Goal: Check status: Check status

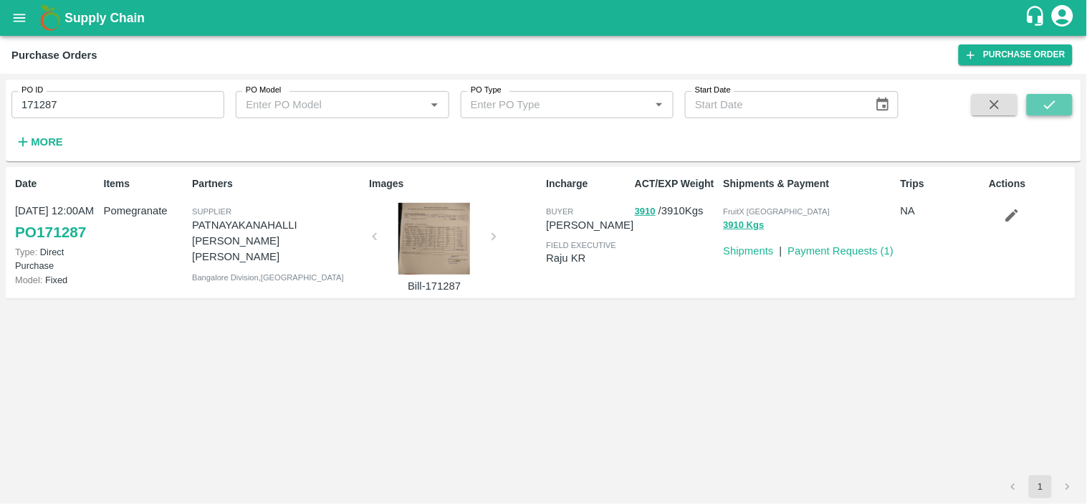
click at [1056, 105] on icon "submit" at bounding box center [1049, 105] width 16 height 16
click at [130, 116] on input "171287" at bounding box center [117, 104] width 213 height 27
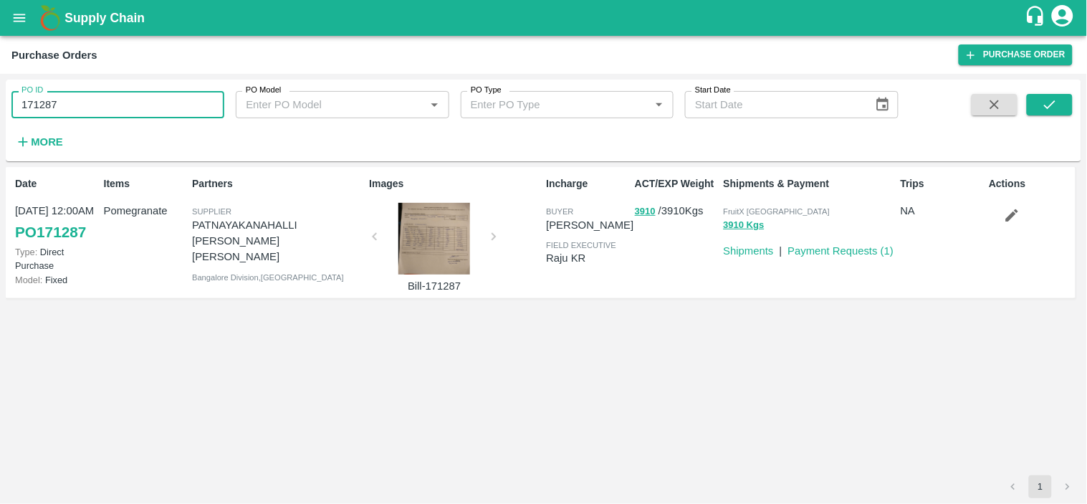
click at [130, 116] on input "171287" at bounding box center [117, 104] width 213 height 27
paste input "text"
type input "170045"
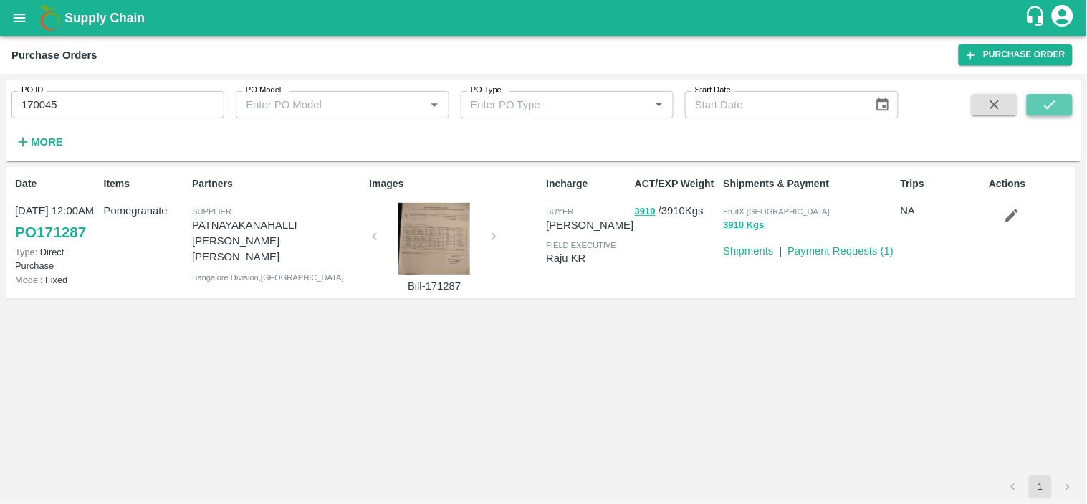
click at [1055, 112] on button "submit" at bounding box center [1049, 104] width 46 height 21
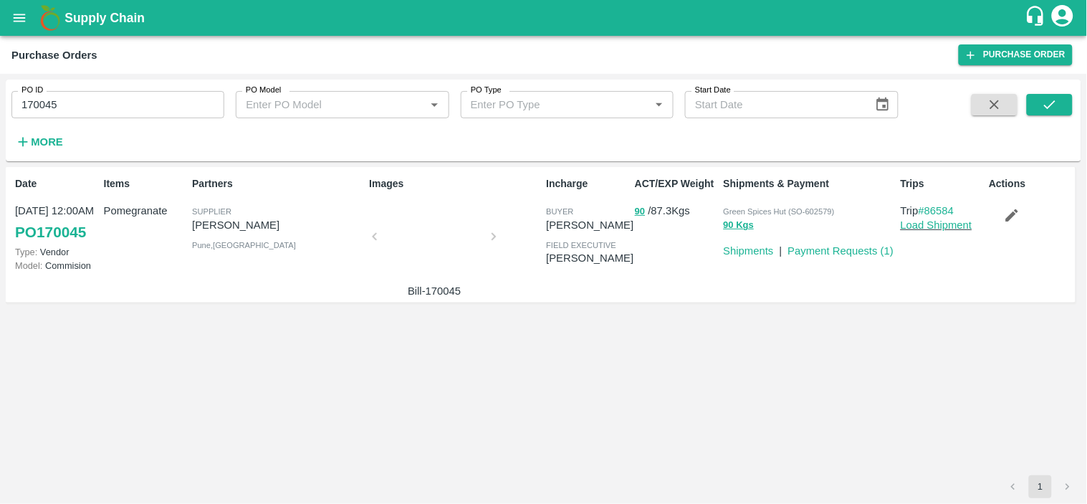
click at [440, 260] on div at bounding box center [433, 241] width 107 height 76
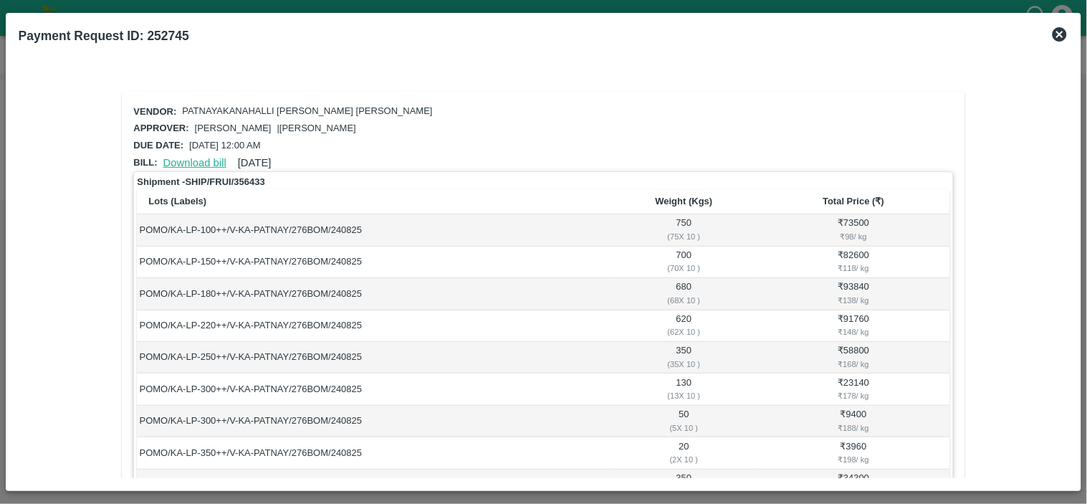
click at [192, 160] on link "Download bill" at bounding box center [194, 162] width 63 height 11
